Goal: Task Accomplishment & Management: Manage account settings

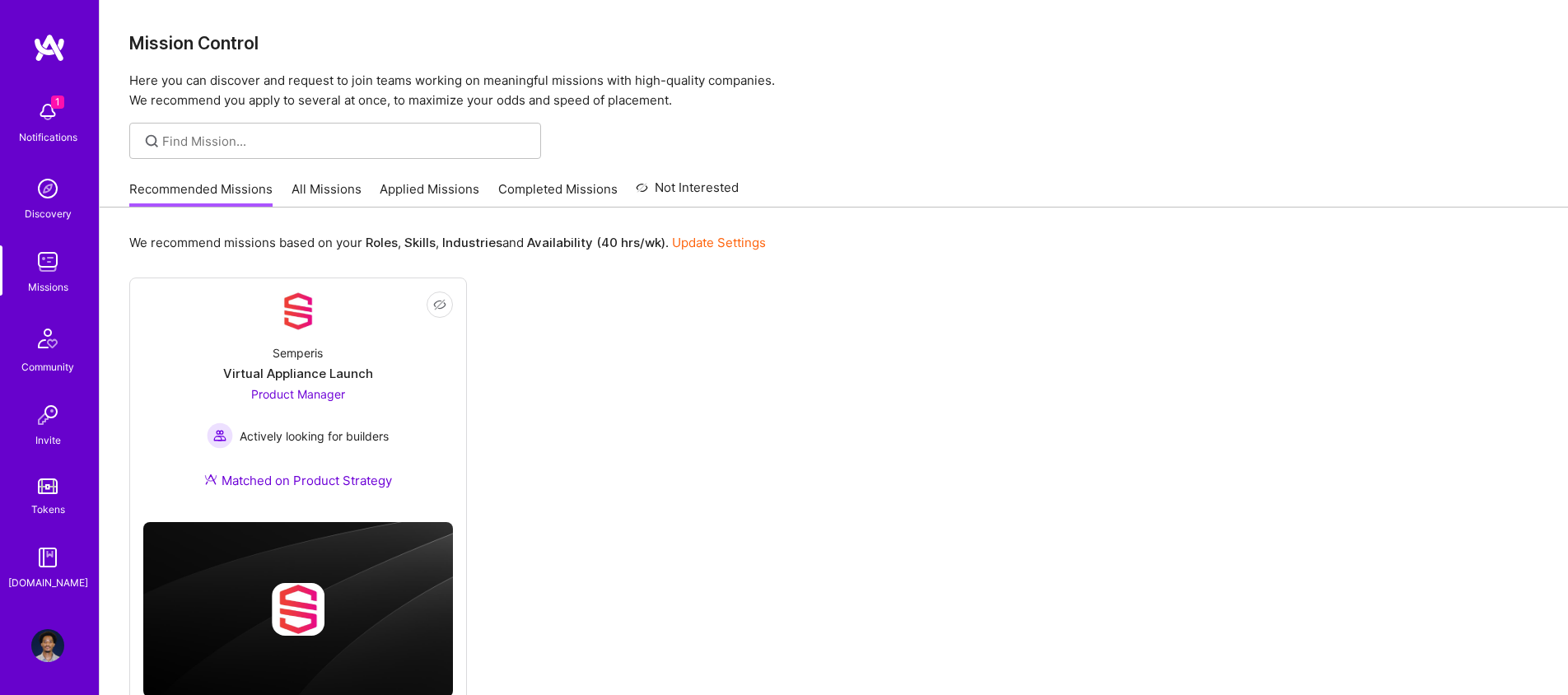
click at [47, 121] on img at bounding box center [48, 112] width 33 height 33
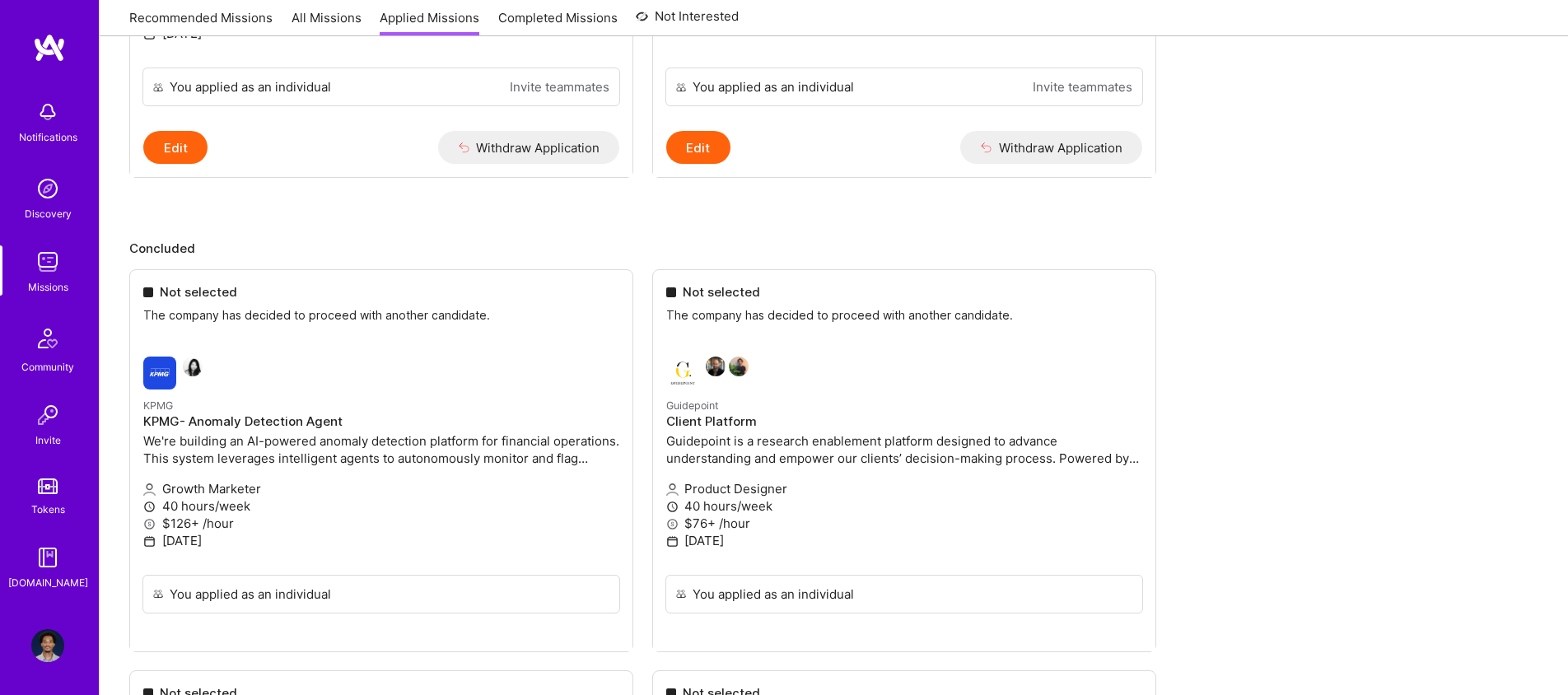
scroll to position [1010, 0]
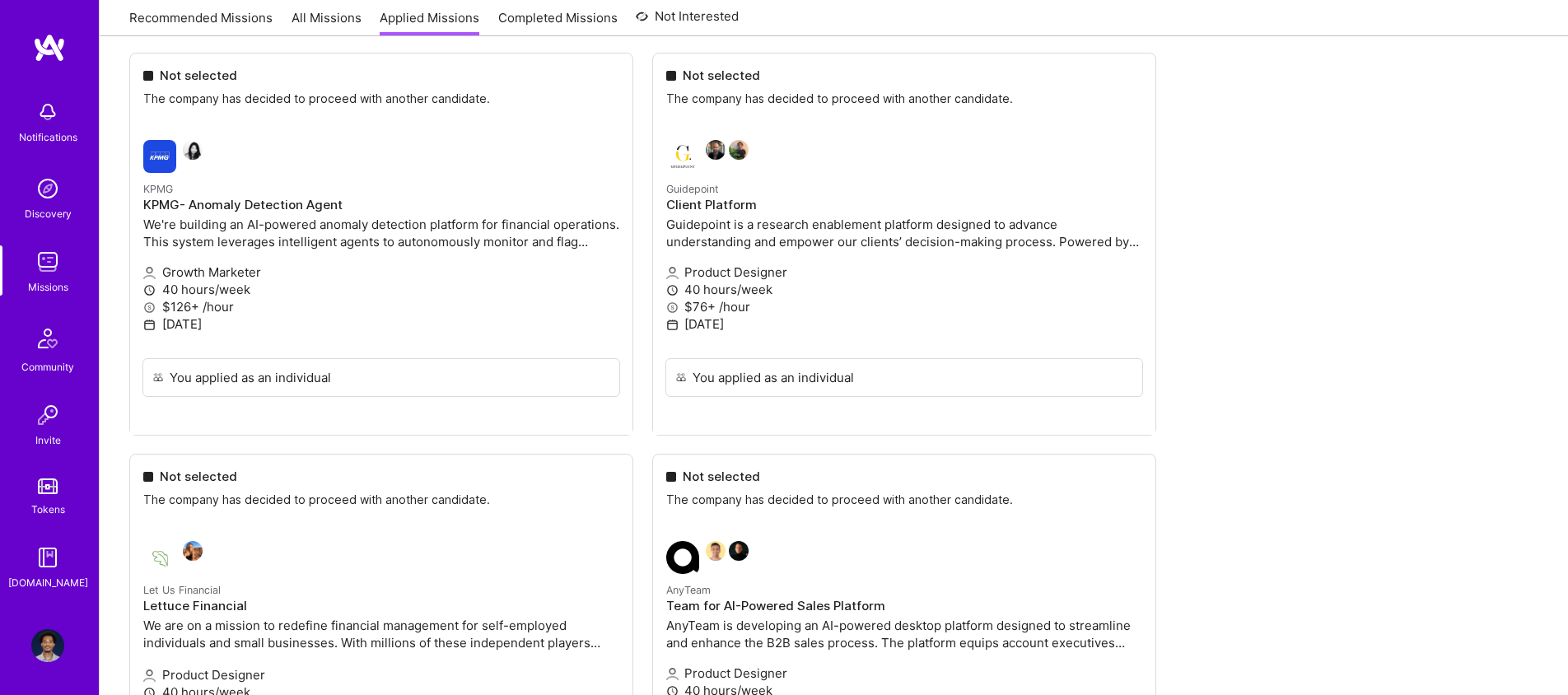
scroll to position [1228, 0]
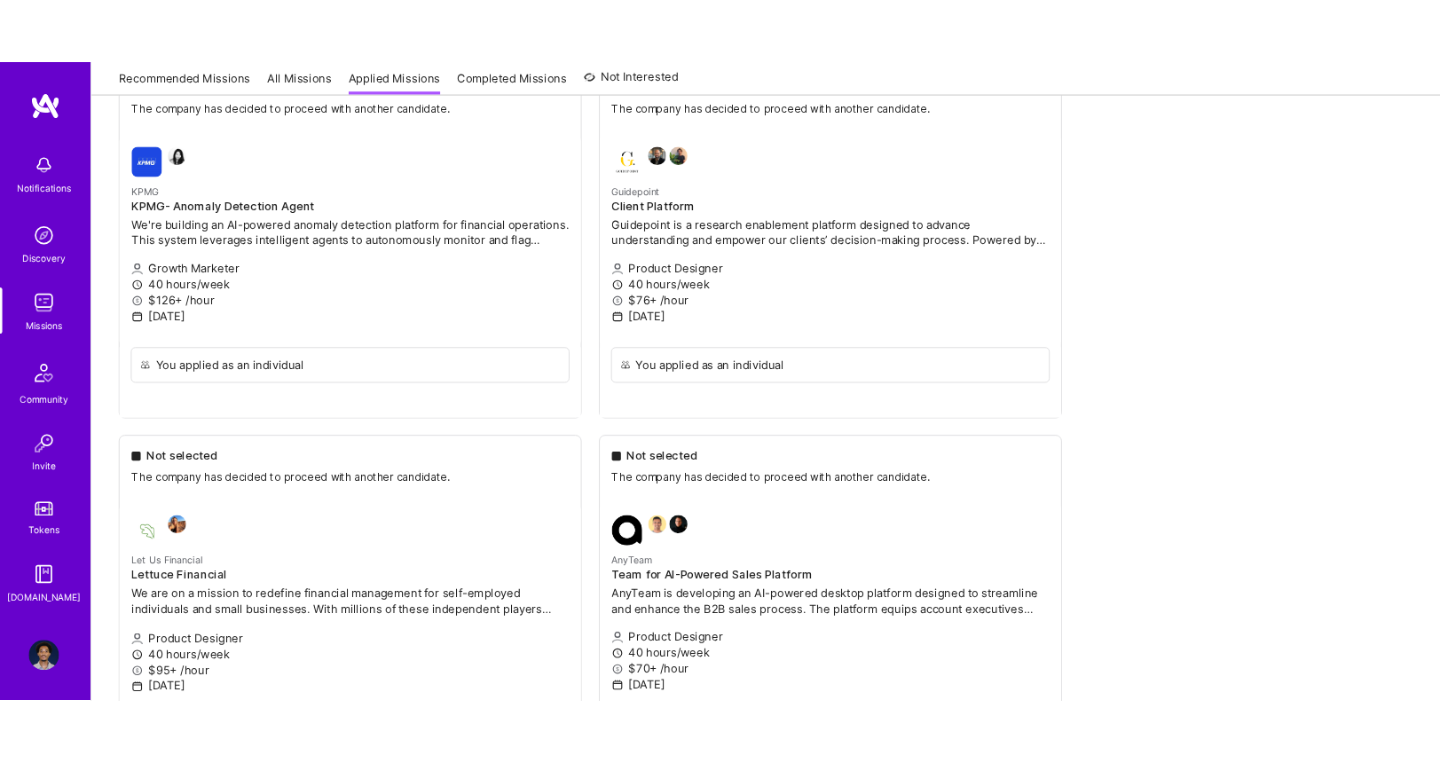
scroll to position [1375, 0]
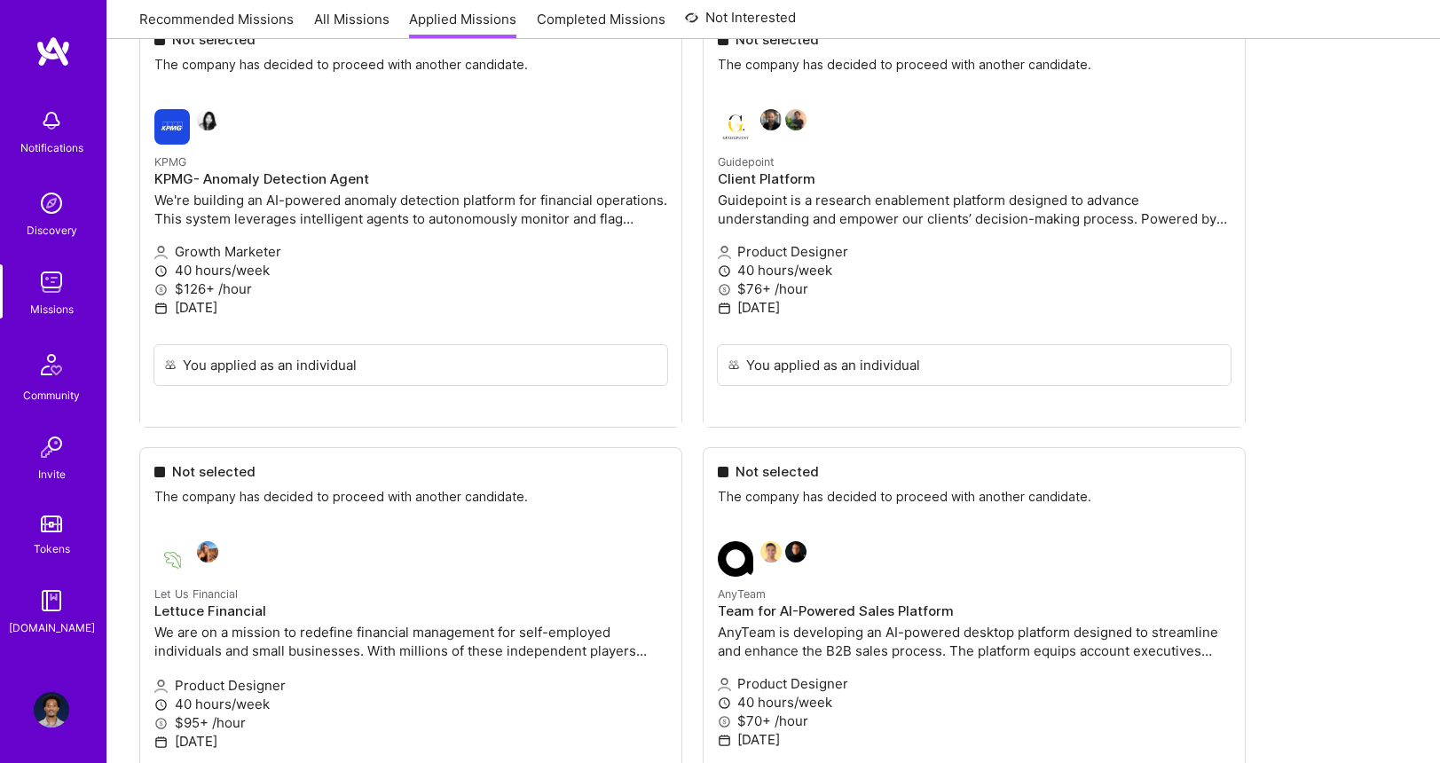
scroll to position [1360, 0]
